Goal: Task Accomplishment & Management: Manage account settings

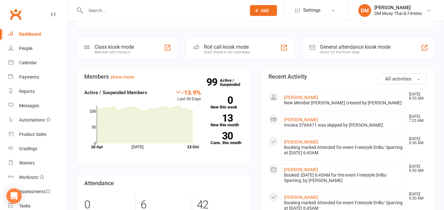
scroll to position [176, 0]
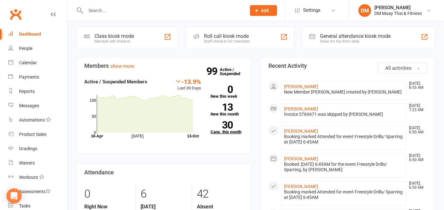
click at [234, 131] on link "30 Canx. this month" at bounding box center [226, 127] width 32 height 13
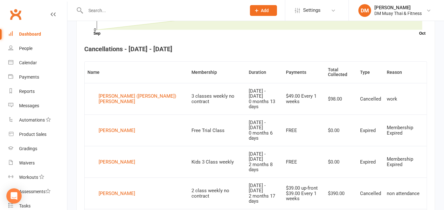
scroll to position [88, 0]
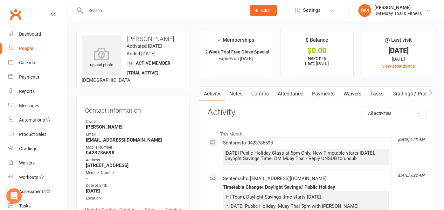
click at [97, 8] on input "text" at bounding box center [163, 10] width 158 height 9
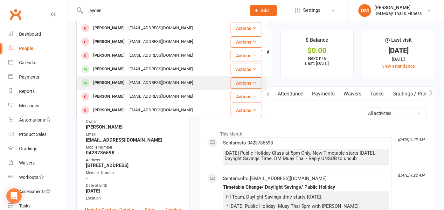
type input "jayden"
click at [111, 84] on div "[PERSON_NAME]" at bounding box center [108, 82] width 35 height 9
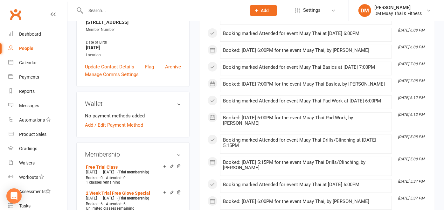
scroll to position [176, 0]
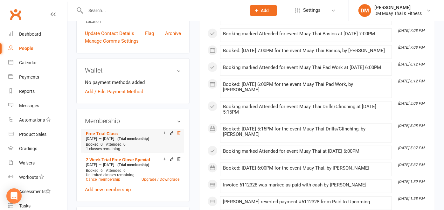
click at [178, 132] on icon at bounding box center [178, 132] width 3 height 3
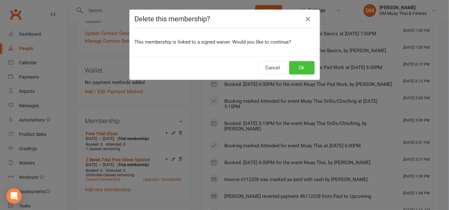
click at [300, 66] on button "Ok" at bounding box center [301, 67] width 25 height 13
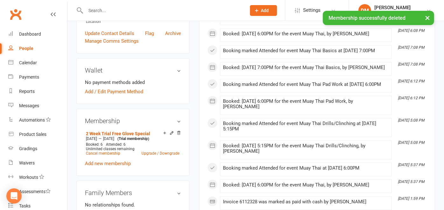
scroll to position [0, 0]
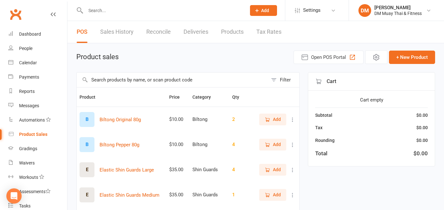
select select "100"
